Goal: Information Seeking & Learning: Check status

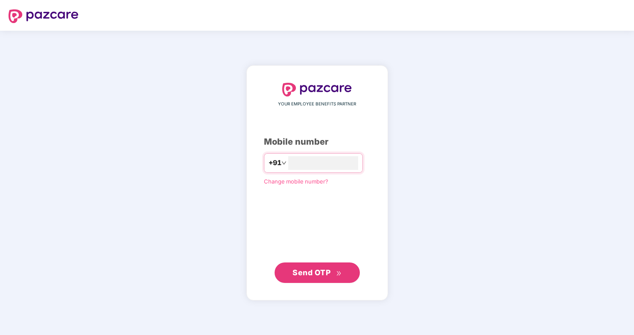
type input "**********"
click at [314, 274] on span "Send OTP" at bounding box center [311, 272] width 38 height 9
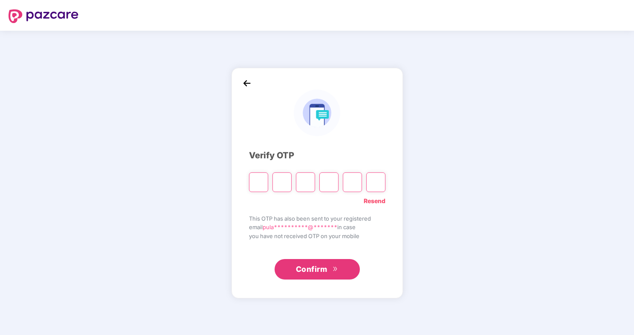
type input "*"
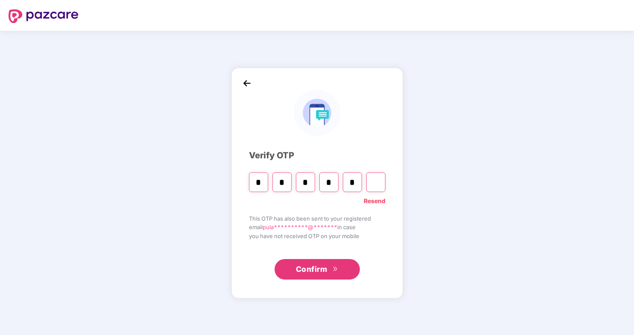
type input "*"
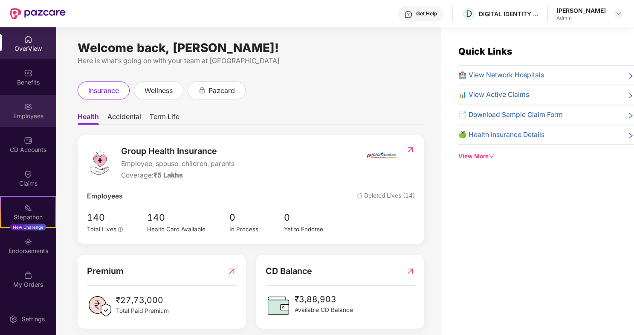
click at [25, 114] on div "Employees" at bounding box center [28, 116] width 56 height 9
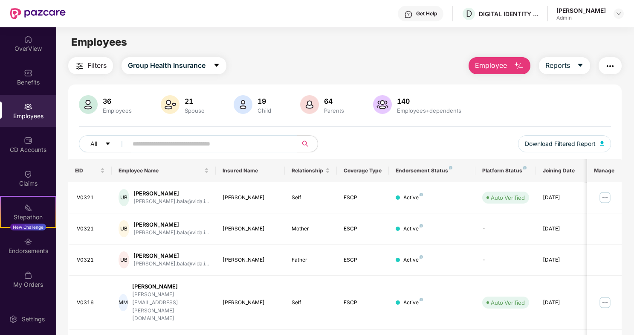
click at [164, 144] on input "text" at bounding box center [209, 143] width 153 height 13
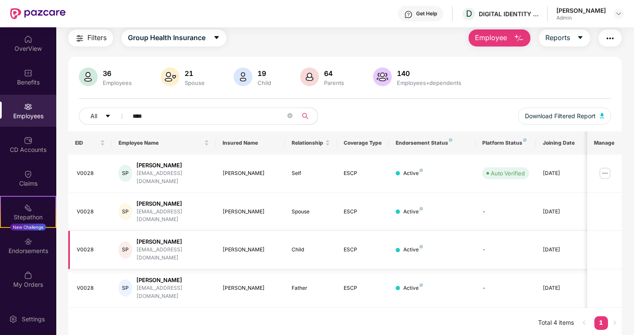
scroll to position [27, 0]
type input "****"
click at [157, 238] on div "[PERSON_NAME]" at bounding box center [172, 242] width 72 height 8
click at [604, 169] on img at bounding box center [605, 174] width 14 height 14
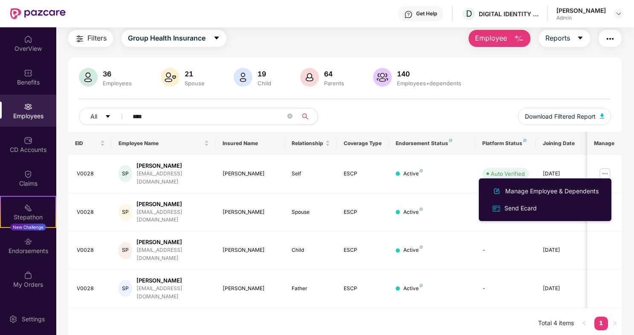
click at [460, 115] on div "All **** Download Filtered Report" at bounding box center [345, 120] width 532 height 24
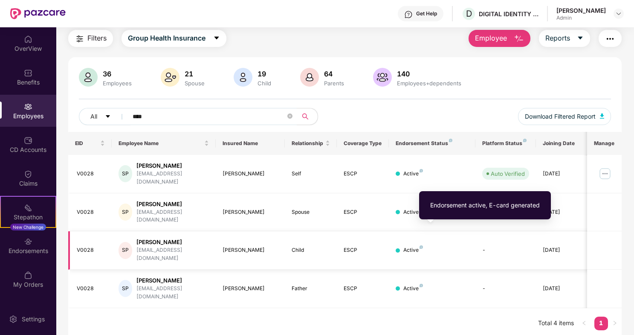
click at [420, 245] on img at bounding box center [420, 246] width 3 height 3
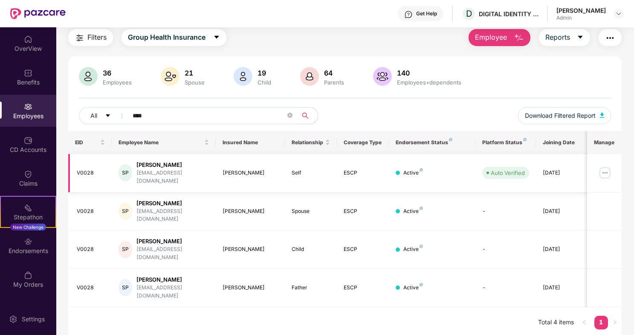
scroll to position [27, 0]
click at [240, 75] on img at bounding box center [243, 77] width 19 height 19
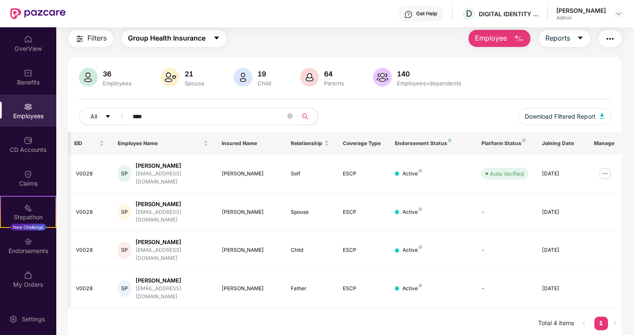
scroll to position [0, 1]
click at [33, 177] on div "Claims" at bounding box center [28, 178] width 56 height 32
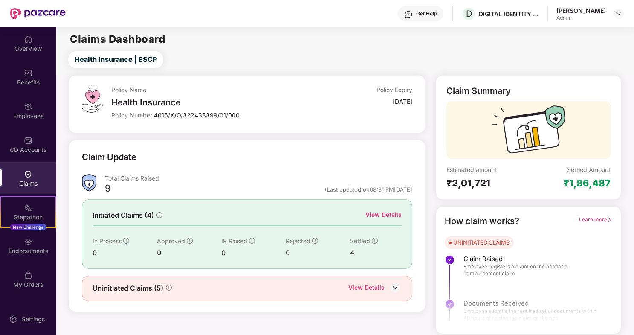
click at [397, 287] on img at bounding box center [395, 287] width 13 height 13
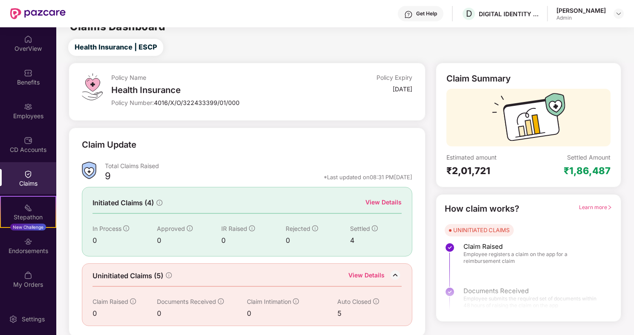
scroll to position [12, 0]
click at [378, 202] on div "View Details" at bounding box center [383, 202] width 36 height 9
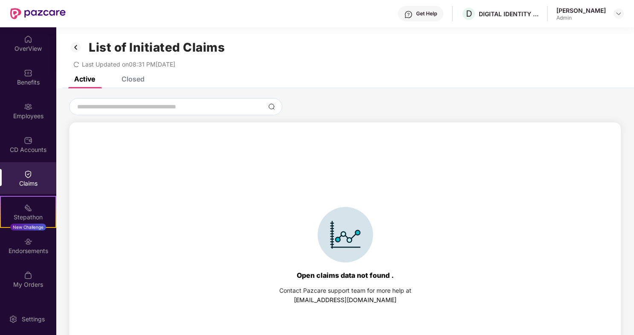
click at [132, 81] on div "Closed" at bounding box center [132, 79] width 23 height 9
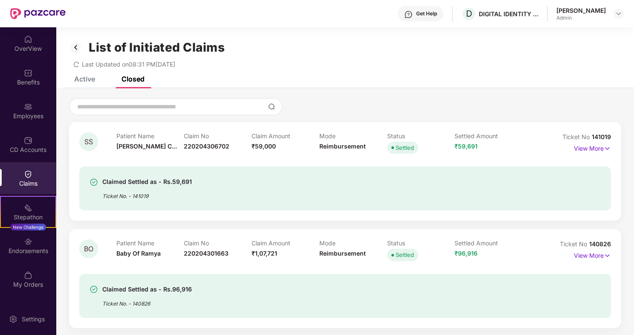
click at [88, 78] on div "Active" at bounding box center [84, 79] width 21 height 9
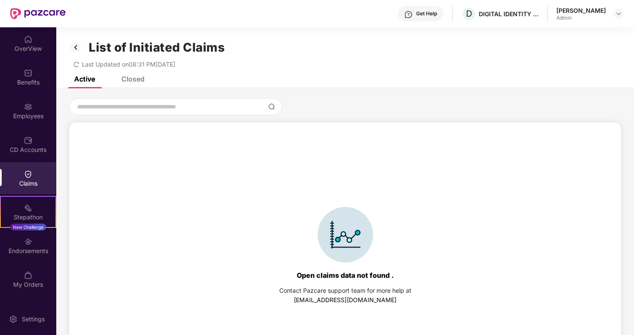
click at [128, 80] on div "Closed" at bounding box center [132, 79] width 23 height 9
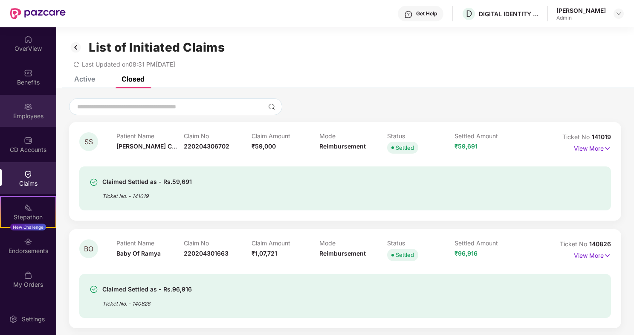
click at [29, 109] on img at bounding box center [28, 106] width 9 height 9
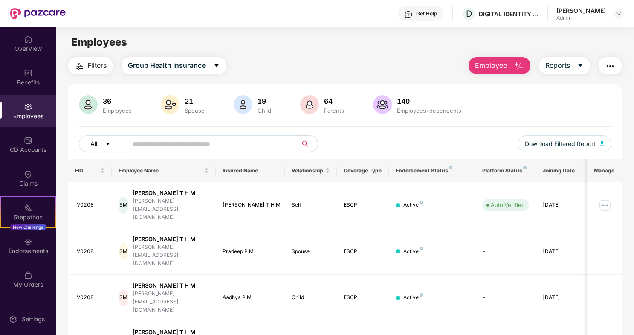
click at [110, 144] on icon "caret-down" at bounding box center [108, 144] width 6 height 6
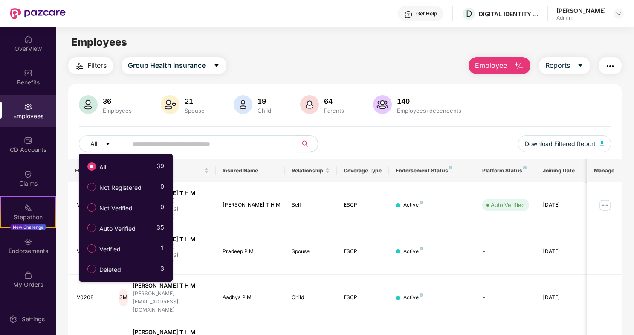
click at [187, 143] on input "text" at bounding box center [209, 143] width 153 height 13
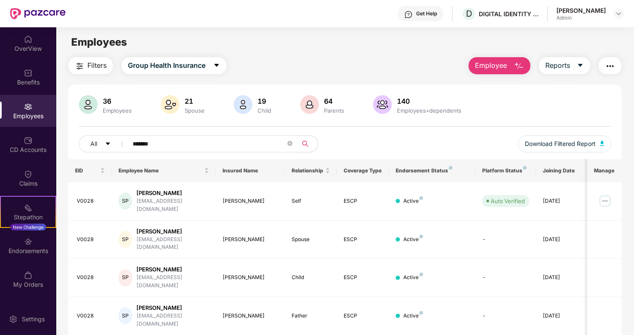
type input "*******"
drag, startPoint x: 187, startPoint y: 143, endPoint x: 601, endPoint y: 144, distance: 413.8
click at [601, 144] on img "button" at bounding box center [602, 143] width 4 height 5
click at [181, 66] on span "Group Health Insurance" at bounding box center [167, 65] width 78 height 11
click at [281, 63] on div "Filters Group Health Insurance Employee Reports" at bounding box center [344, 65] width 553 height 17
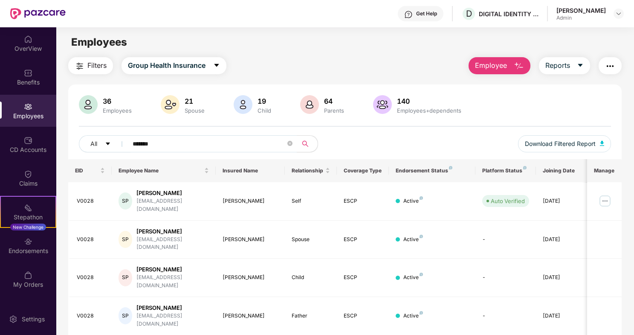
click at [609, 66] on img "button" at bounding box center [610, 66] width 10 height 10
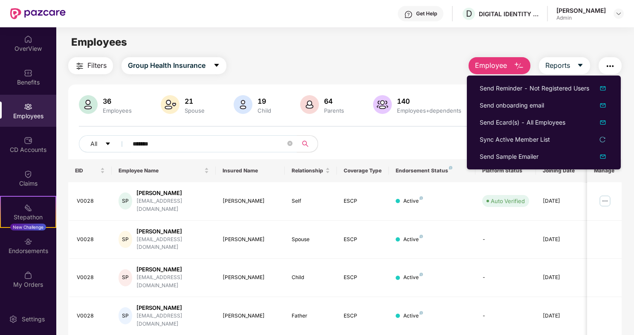
click at [294, 52] on main "Employees Filters Group Health Insurance Employee Reports 36 Employees 21 Spous…" at bounding box center [344, 194] width 577 height 335
